Goal: Use online tool/utility: Utilize a website feature to perform a specific function

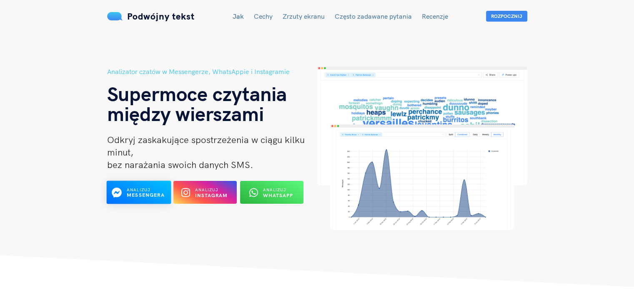
click at [140, 193] on font "Messengera" at bounding box center [145, 195] width 38 height 6
click at [205, 191] on font "Analizuj" at bounding box center [207, 189] width 24 height 5
click at [133, 194] on font "Messengera" at bounding box center [145, 195] width 38 height 6
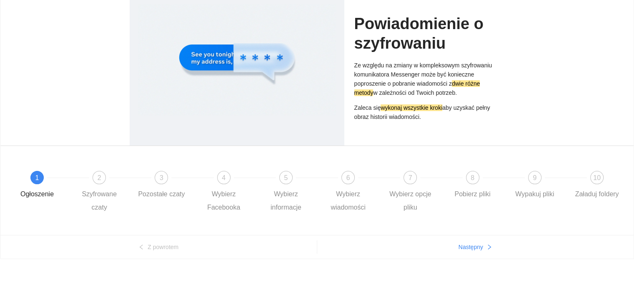
scroll to position [60, 0]
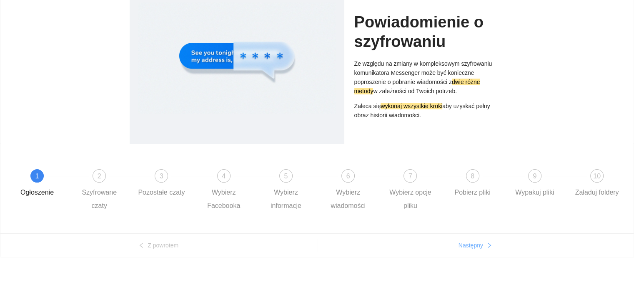
click at [467, 242] on font "Następny" at bounding box center [470, 245] width 25 height 7
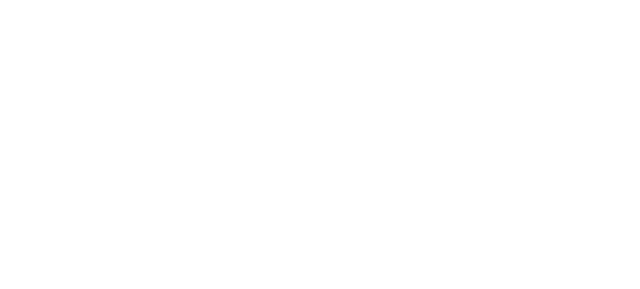
scroll to position [0, 0]
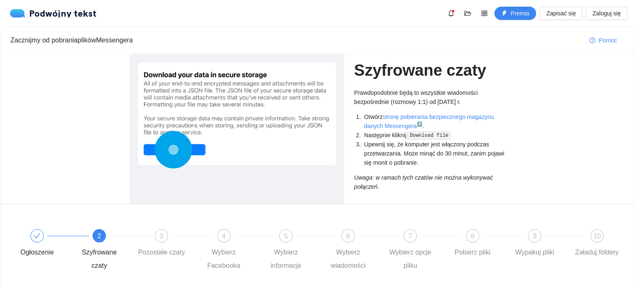
click at [178, 150] on circle at bounding box center [173, 150] width 12 height 12
click at [168, 151] on circle at bounding box center [173, 150] width 10 height 10
click at [172, 148] on circle at bounding box center [173, 149] width 11 height 11
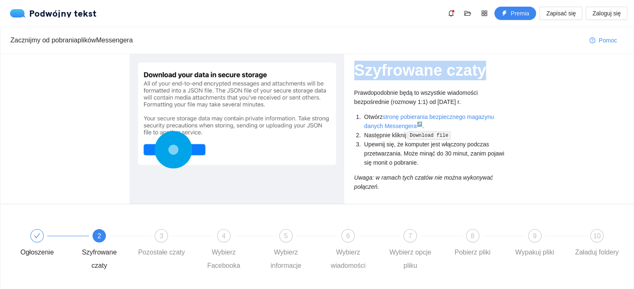
click at [172, 148] on circle at bounding box center [173, 149] width 11 height 11
click at [172, 148] on circle at bounding box center [173, 150] width 12 height 12
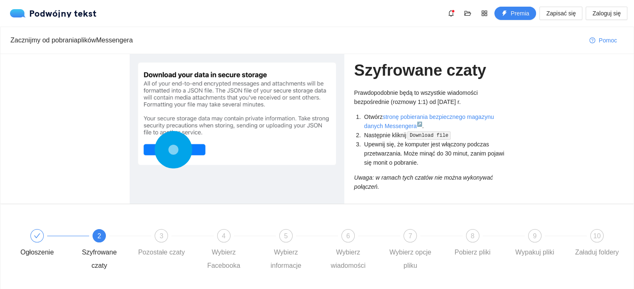
click at [172, 148] on circle at bounding box center [173, 150] width 12 height 12
click at [417, 132] on code "Download file" at bounding box center [428, 136] width 43 height 8
click at [412, 115] on font "stronę pobierania bezpiecznego magazynu danych Messengera" at bounding box center [429, 122] width 130 height 16
